Goal: Task Accomplishment & Management: Use online tool/utility

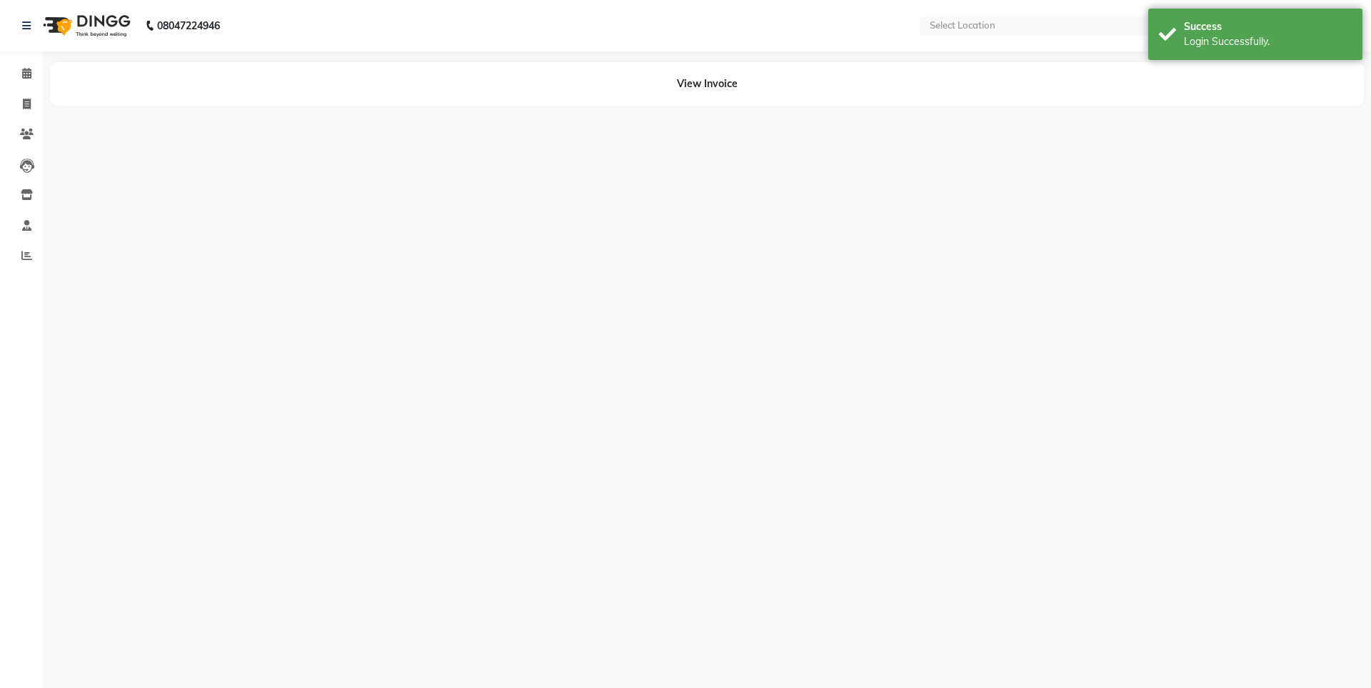
select select "en"
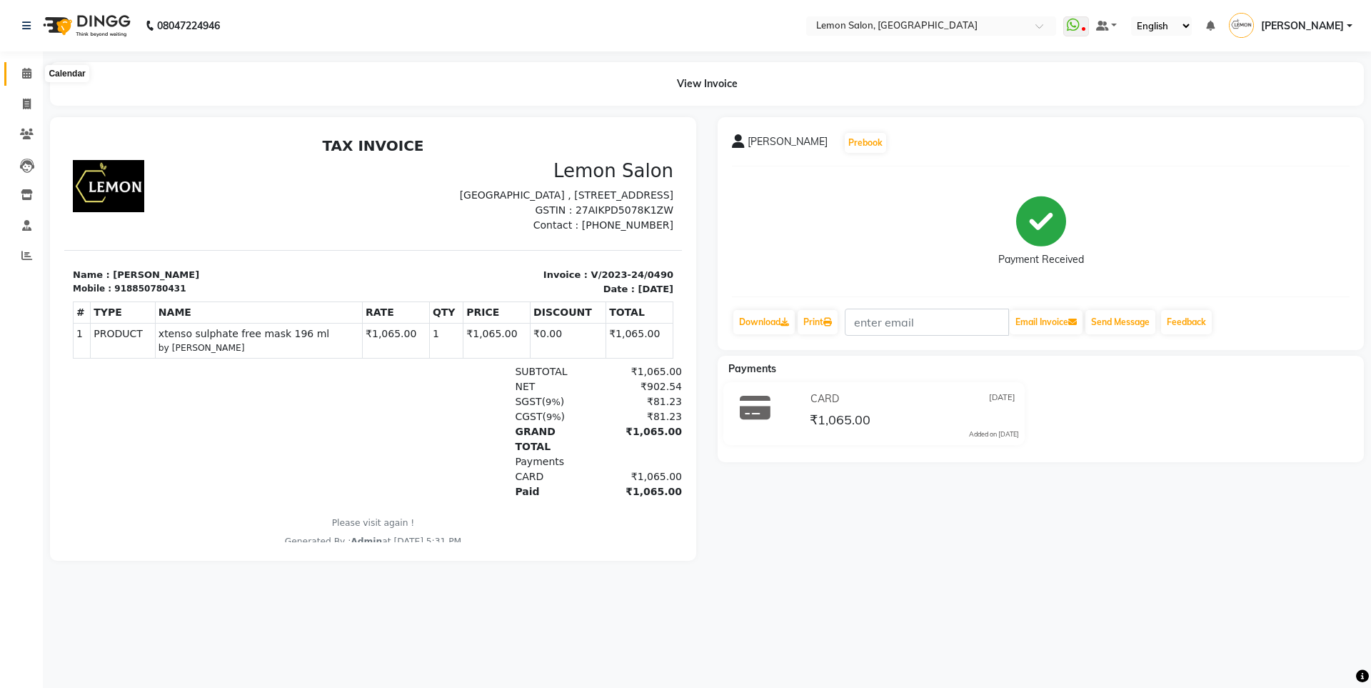
click at [26, 79] on span at bounding box center [26, 74] width 25 height 16
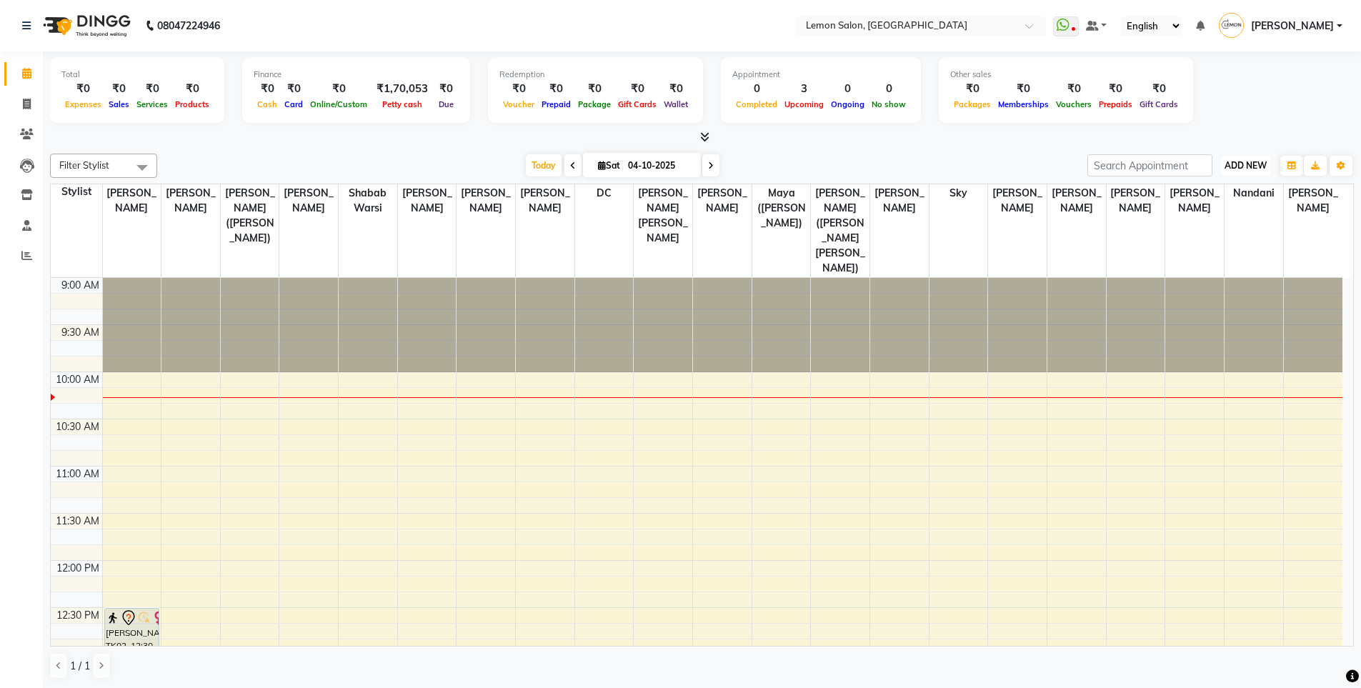
click at [1242, 165] on span "ADD NEW" at bounding box center [1245, 165] width 42 height 11
click at [1204, 226] on link "Add Expense" at bounding box center [1212, 230] width 113 height 19
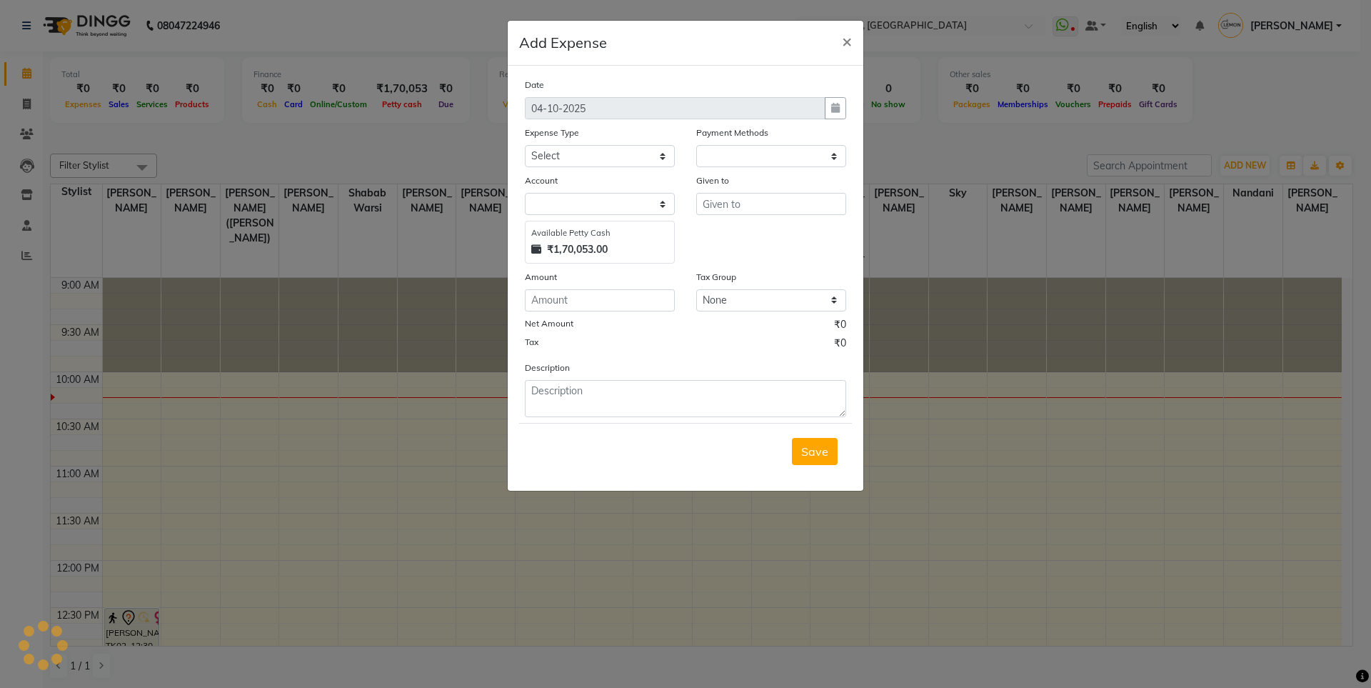
select select "1"
select select "2543"
click at [596, 164] on select "Select Advance Cash transfer to hub Laundry Loan Membership Milk Miscellaneous …" at bounding box center [600, 156] width 150 height 22
select select "2690"
click at [525, 145] on select "Select Advance Cash transfer to hub Laundry Loan Membership Milk Miscellaneous …" at bounding box center [600, 156] width 150 height 22
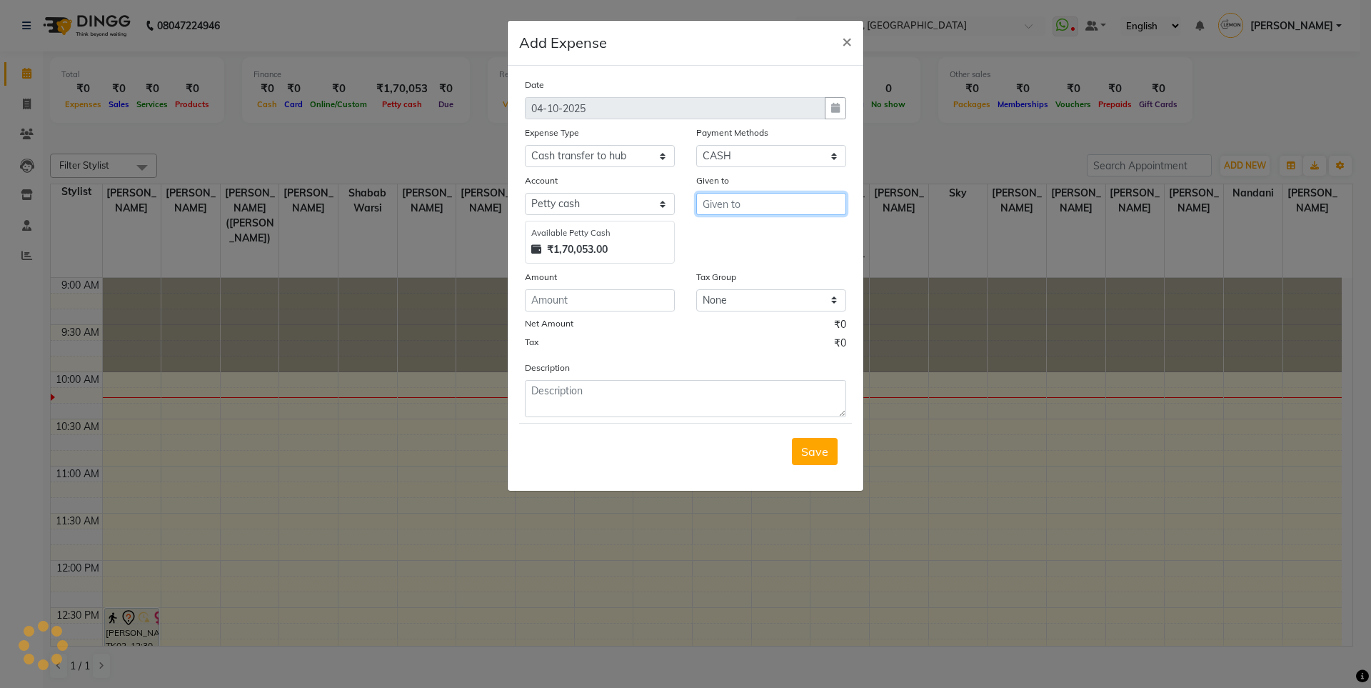
click at [831, 202] on input "text" at bounding box center [771, 204] width 150 height 22
click at [771, 228] on button "DC" at bounding box center [753, 234] width 113 height 23
type input "DC"
click at [633, 291] on input "number" at bounding box center [600, 300] width 150 height 22
type input "86457"
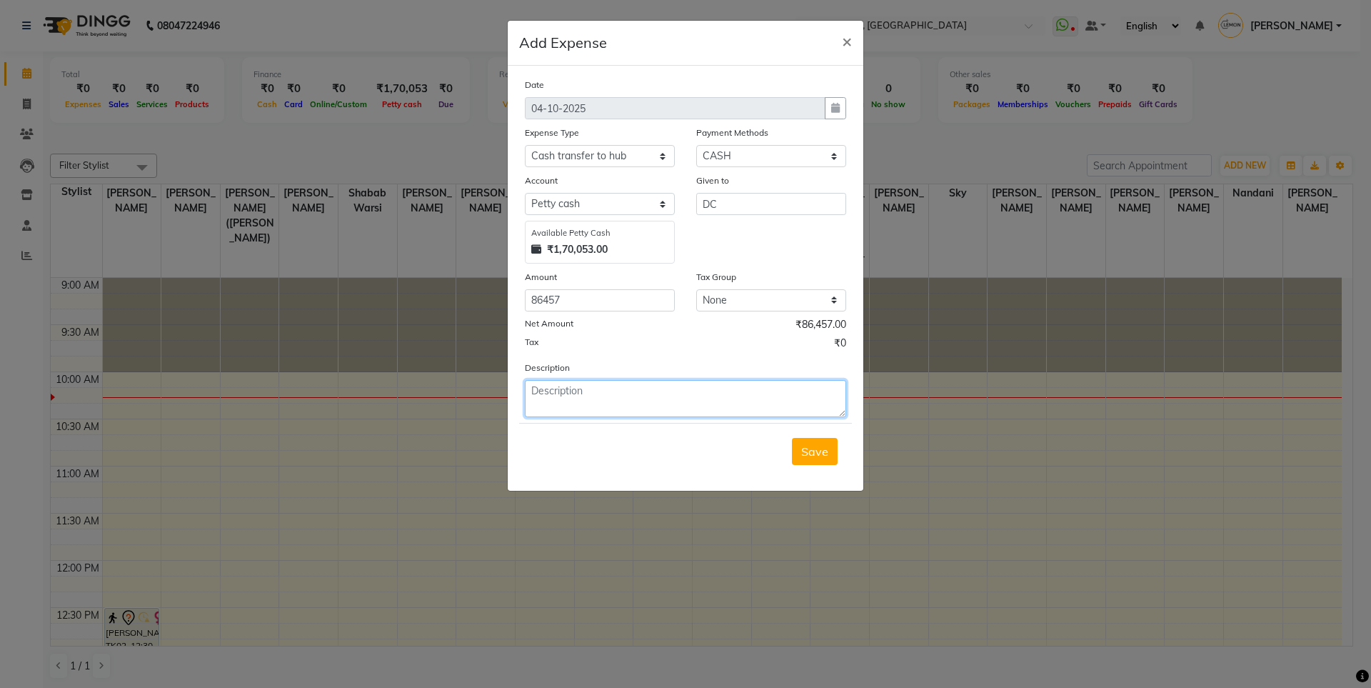
click at [613, 381] on textarea at bounding box center [685, 398] width 321 height 37
click at [592, 392] on textarea "[DATE] to [DATE] cash deposit" at bounding box center [685, 398] width 321 height 37
type textarea "[DATE] to [DATE] cash deposit"
click at [821, 449] on span "Save" at bounding box center [814, 451] width 27 height 14
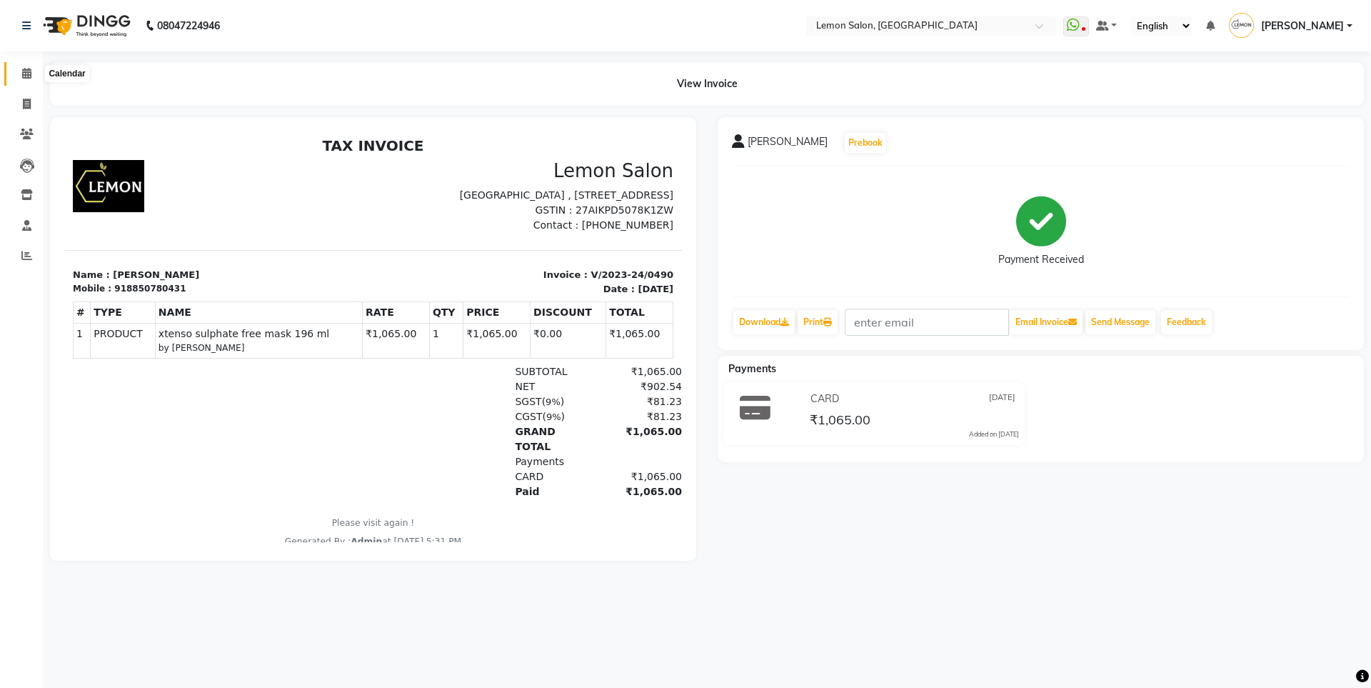
click at [32, 70] on span at bounding box center [26, 74] width 25 height 16
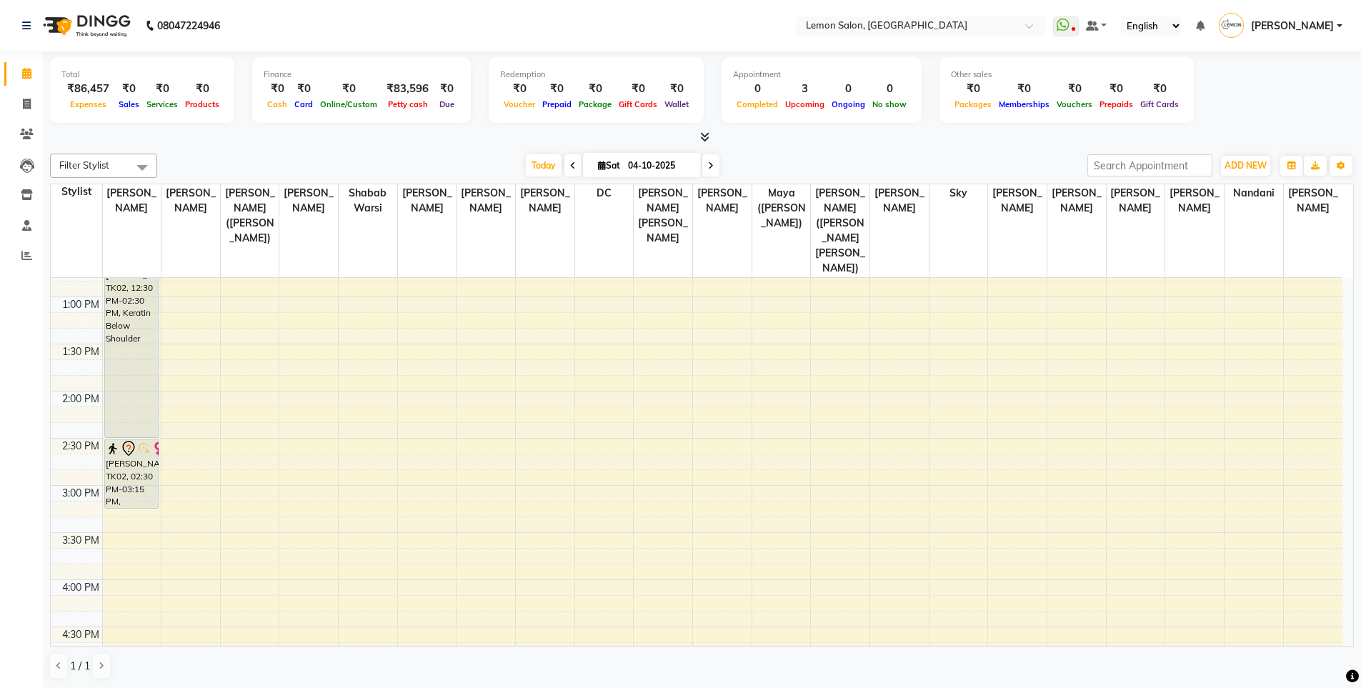
scroll to position [357, 0]
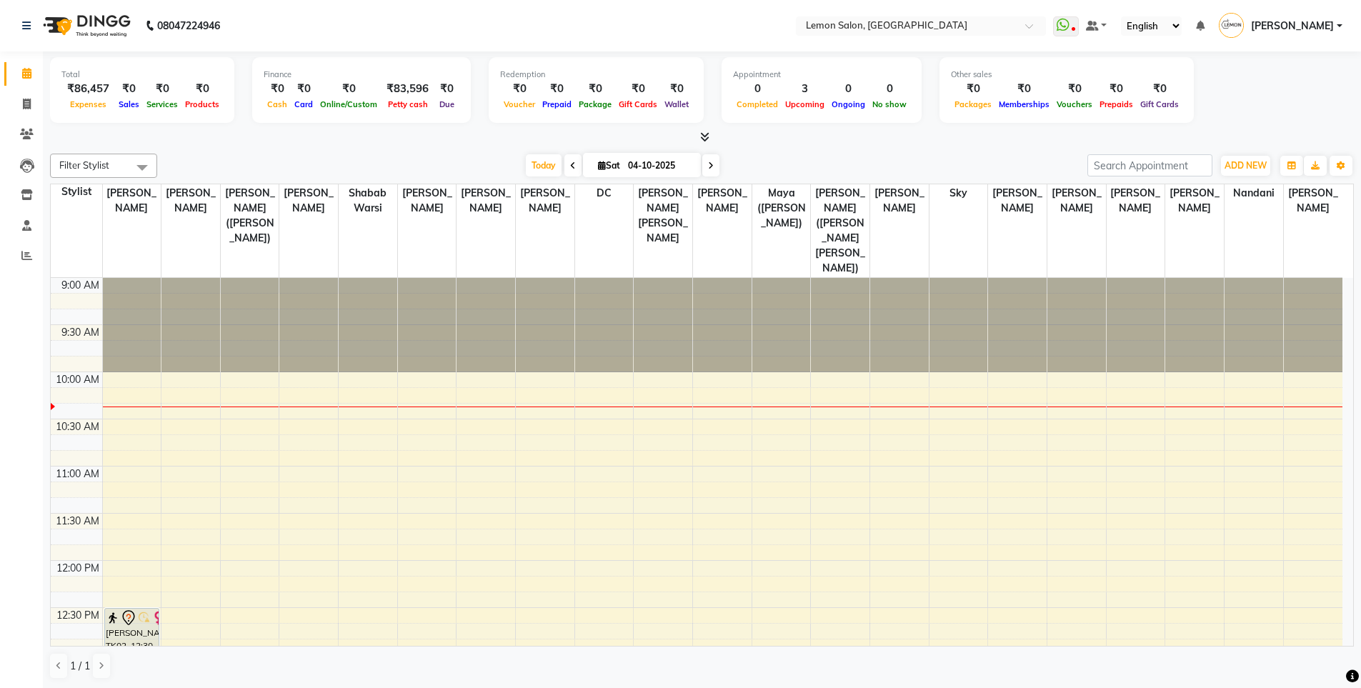
click at [43, 101] on div "Total ₹86,457 Expenses ₹0 Sales ₹0 Services ₹0 Products Finance ₹0 Cash ₹0 Card…" at bounding box center [702, 369] width 1318 height 637
click at [14, 99] on link "Invoice" at bounding box center [21, 105] width 34 height 24
select select "566"
select select "service"
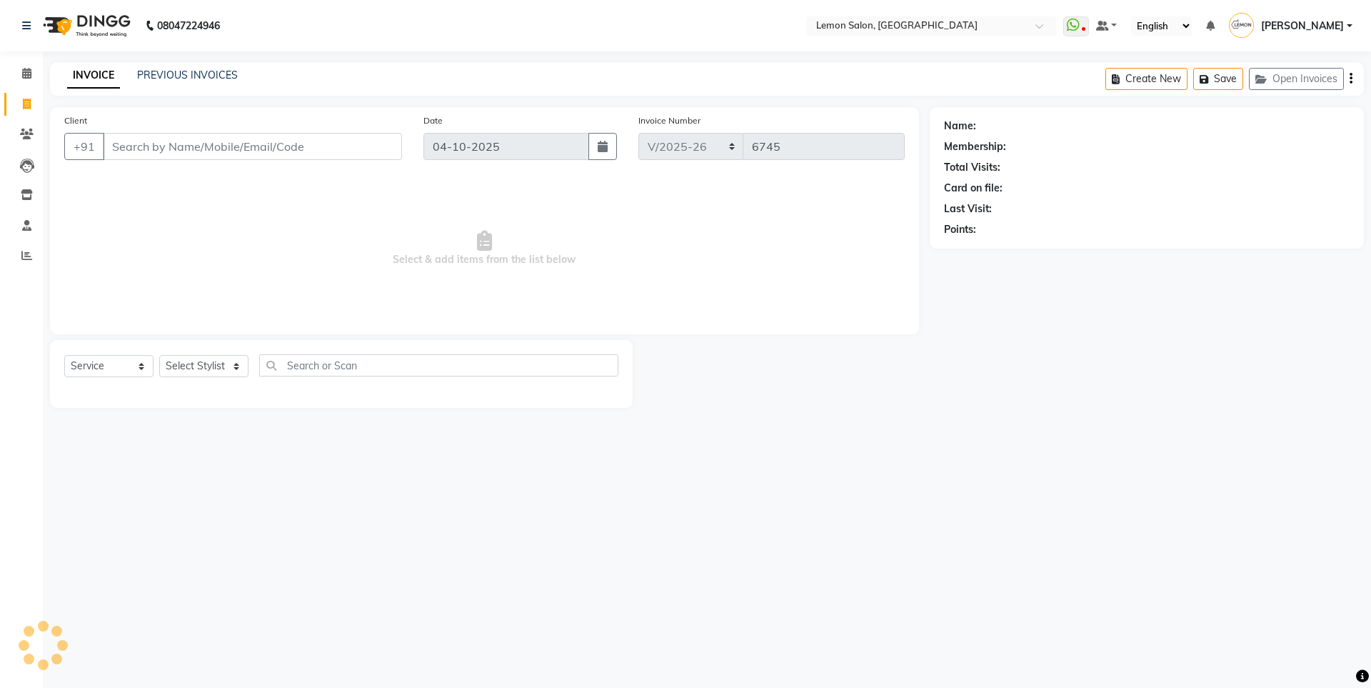
click at [168, 65] on div "INVOICE PREVIOUS INVOICES Create New Save Open Invoices" at bounding box center [707, 79] width 1314 height 34
click at [174, 74] on link "PREVIOUS INVOICES" at bounding box center [187, 75] width 101 height 13
